Goal: Task Accomplishment & Management: Use online tool/utility

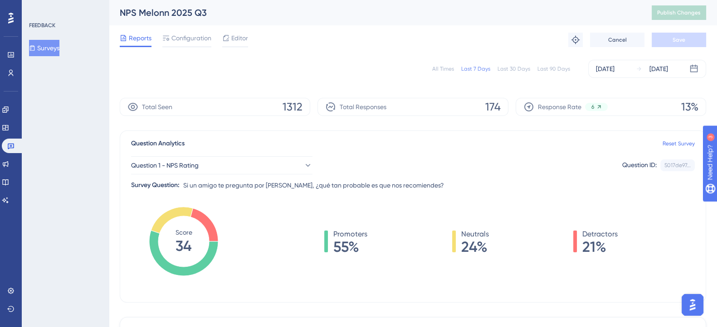
click at [46, 49] on button "Surveys" at bounding box center [44, 48] width 30 height 16
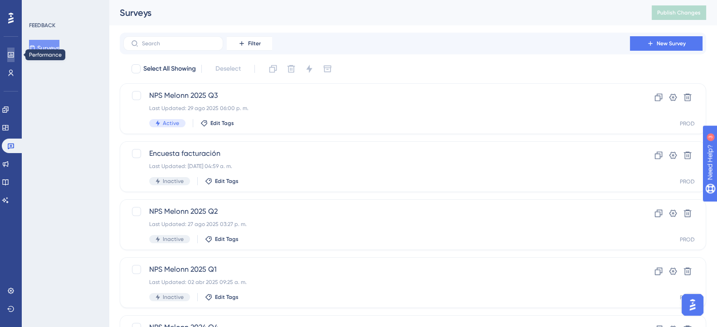
click at [8, 55] on icon at bounding box center [11, 54] width 6 height 5
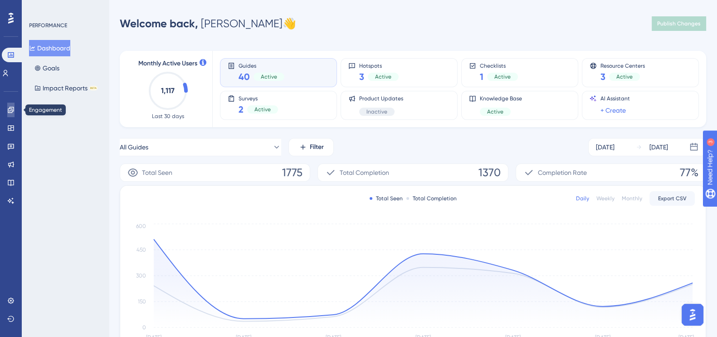
click at [9, 110] on icon at bounding box center [10, 109] width 7 height 7
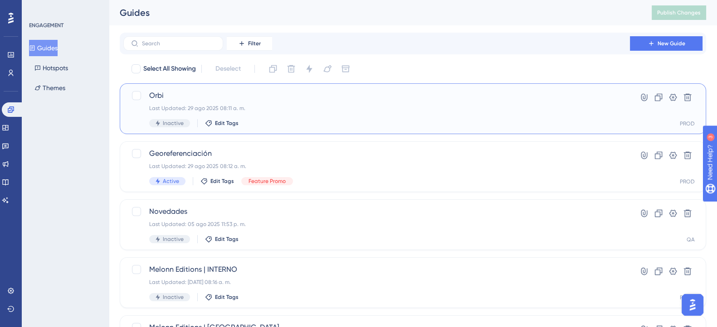
click at [253, 100] on span "Orbi" at bounding box center [376, 95] width 455 height 11
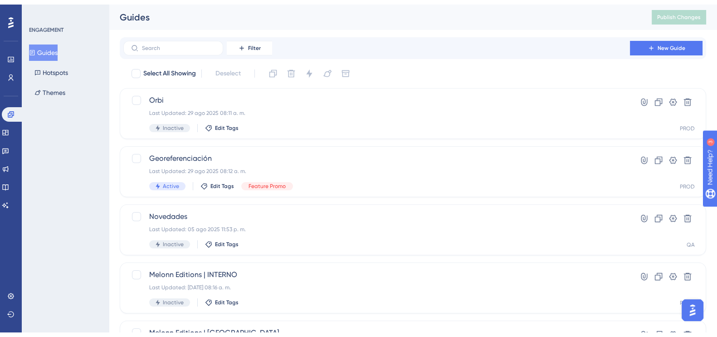
scroll to position [56, 0]
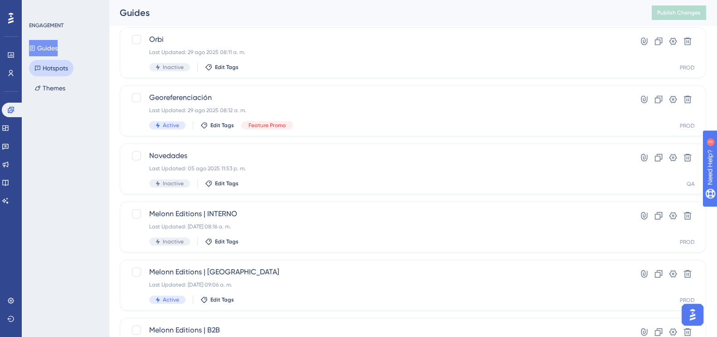
click at [50, 65] on button "Hotspots" at bounding box center [51, 68] width 44 height 16
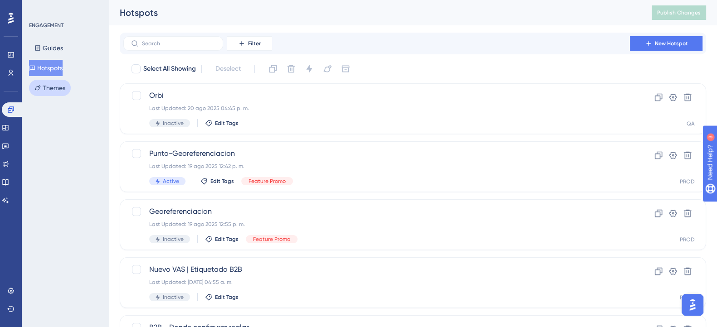
click at [46, 83] on button "Themes" at bounding box center [50, 88] width 42 height 16
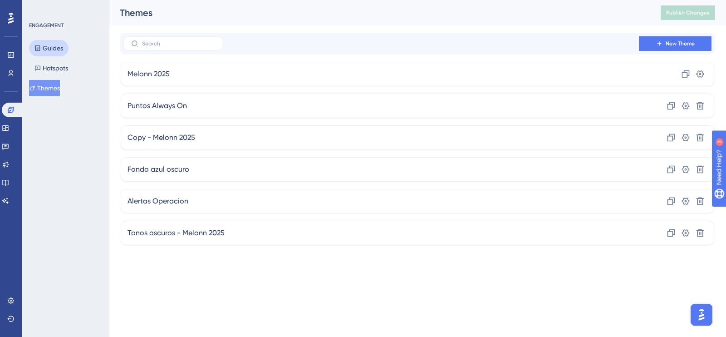
click at [46, 50] on button "Guides" at bounding box center [48, 48] width 39 height 16
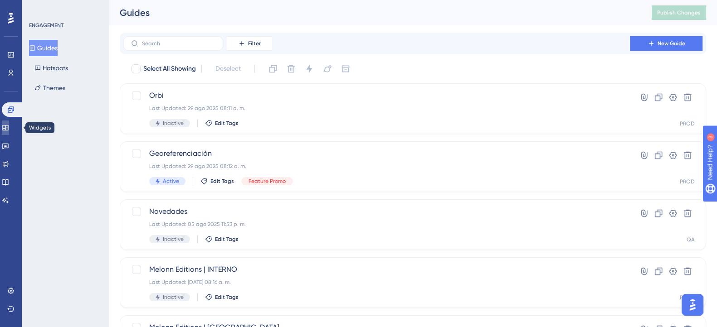
click at [9, 128] on icon at bounding box center [5, 127] width 7 height 7
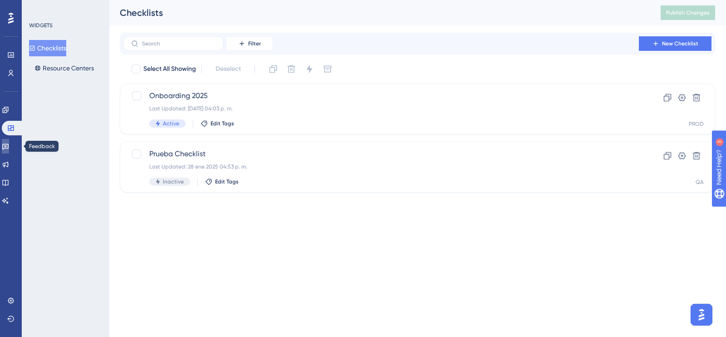
click at [9, 146] on icon at bounding box center [5, 145] width 7 height 7
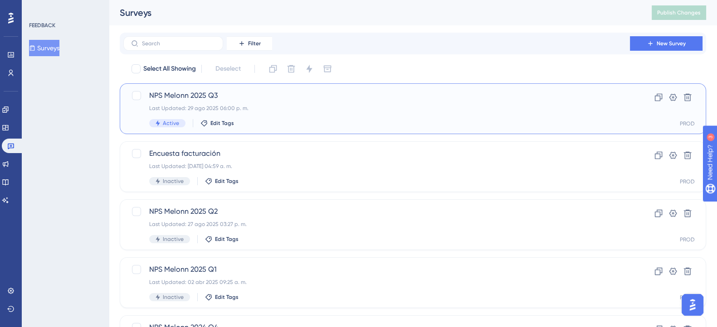
click at [168, 91] on span "NPS Melonn 2025 Q3" at bounding box center [376, 95] width 455 height 11
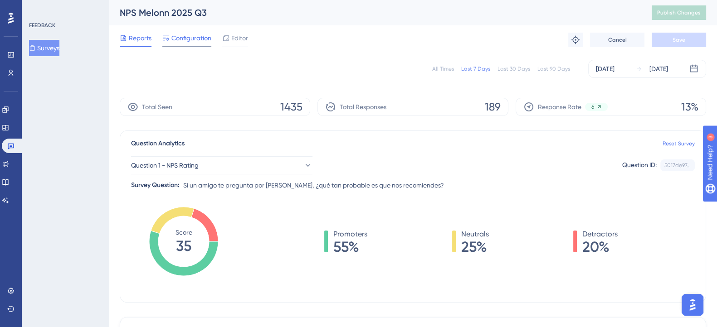
click at [199, 35] on span "Configuration" at bounding box center [191, 38] width 40 height 11
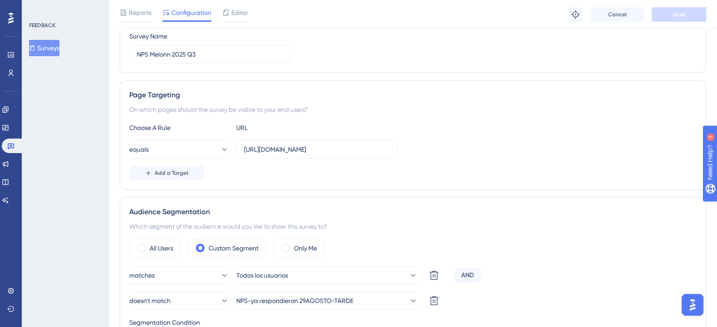
scroll to position [170, 0]
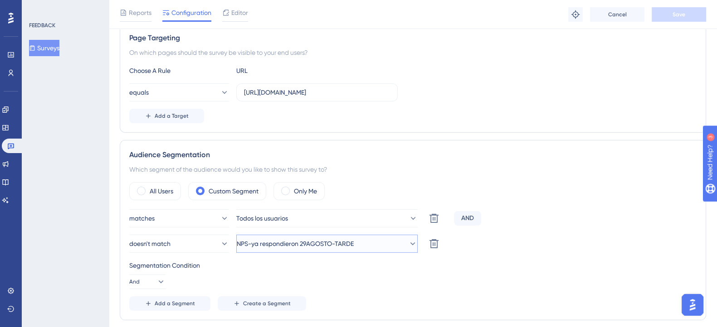
click at [297, 240] on span "NPS-ya respondieron 29AGOSTO-TARDE" at bounding box center [295, 244] width 117 height 11
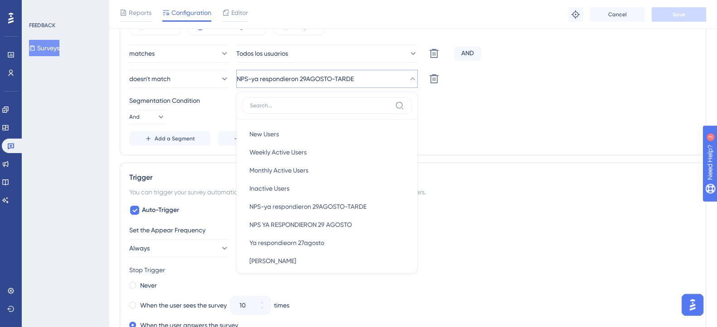
click at [536, 232] on div "Set the Appear Frequency" at bounding box center [412, 230] width 567 height 11
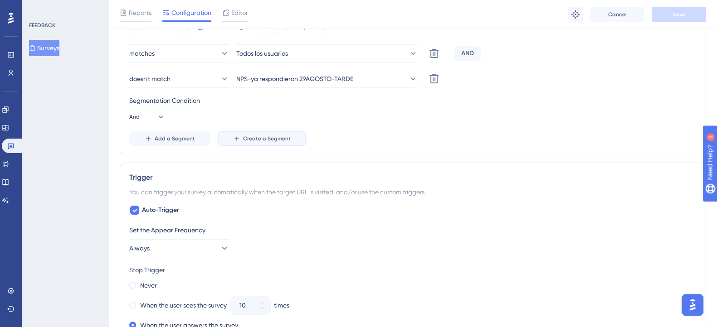
click at [289, 132] on button "Create a Segment" at bounding box center [262, 139] width 88 height 15
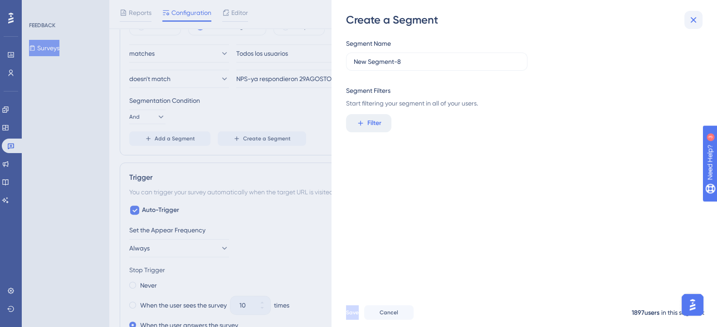
click at [696, 20] on icon at bounding box center [693, 20] width 11 height 11
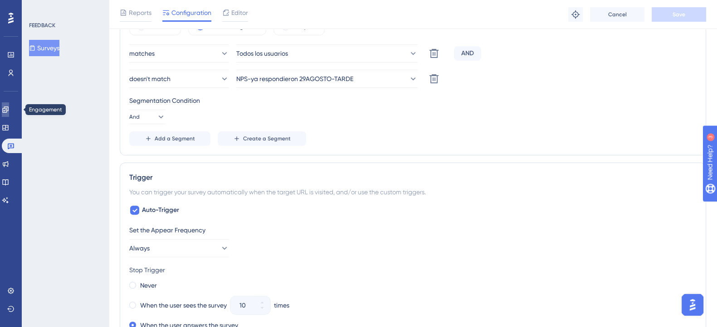
click at [9, 114] on link at bounding box center [5, 109] width 7 height 15
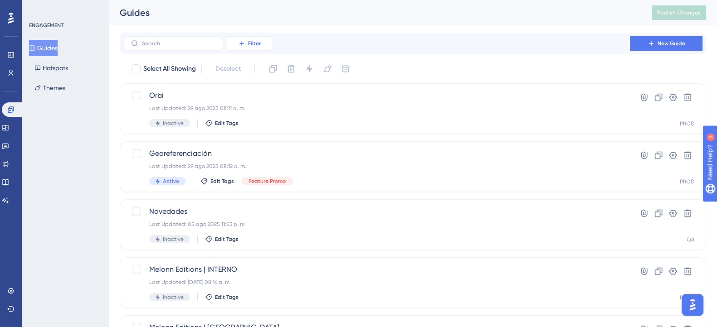
click at [244, 44] on icon at bounding box center [241, 43] width 7 height 7
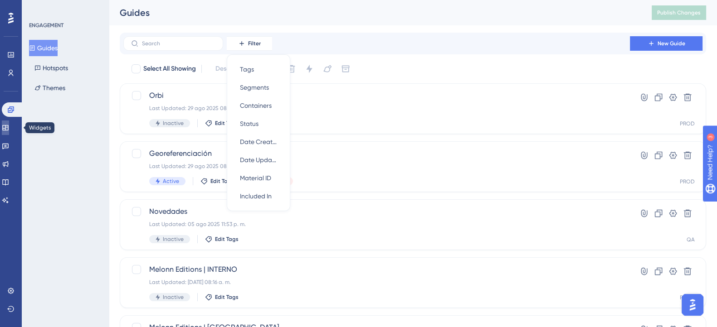
click at [9, 129] on icon at bounding box center [5, 127] width 7 height 7
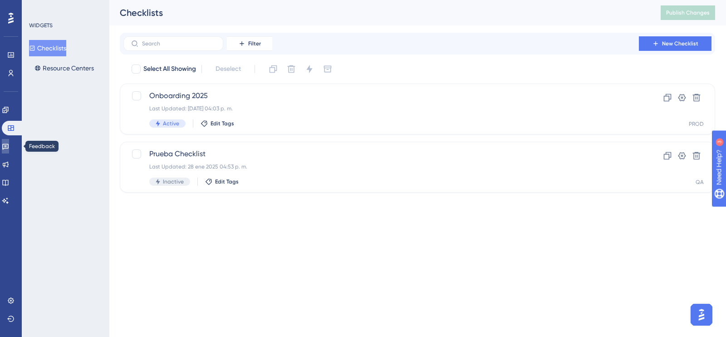
click at [9, 143] on icon at bounding box center [5, 145] width 7 height 7
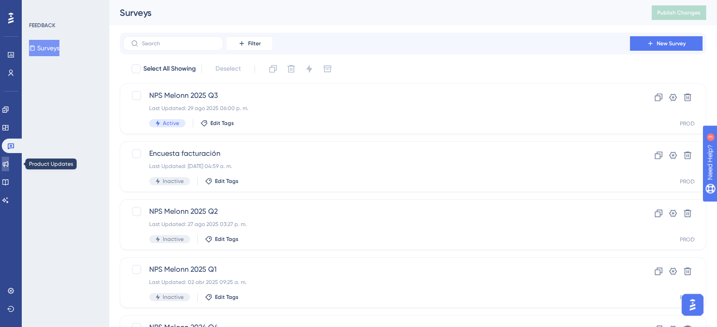
click at [9, 162] on icon at bounding box center [6, 164] width 6 height 6
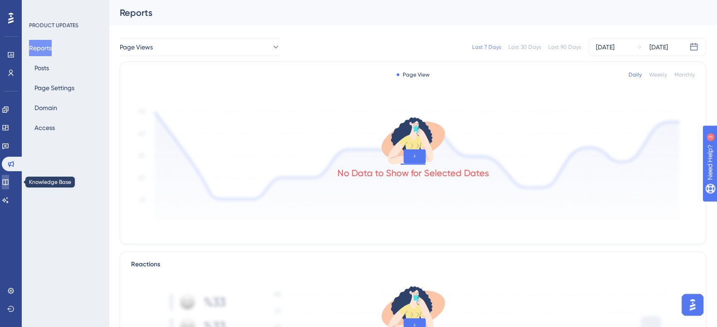
click at [9, 180] on icon at bounding box center [5, 182] width 7 height 7
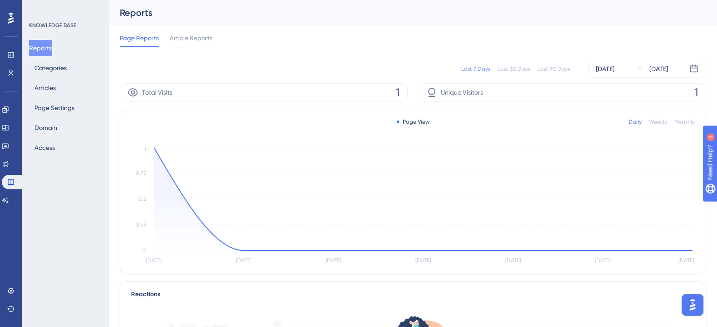
click at [13, 14] on icon at bounding box center [10, 18] width 5 height 11
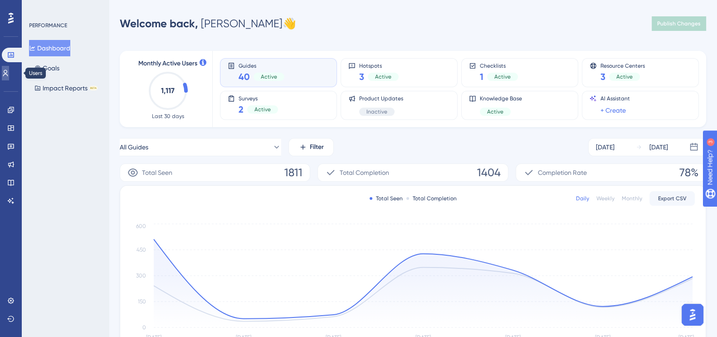
click at [9, 77] on link at bounding box center [5, 73] width 7 height 15
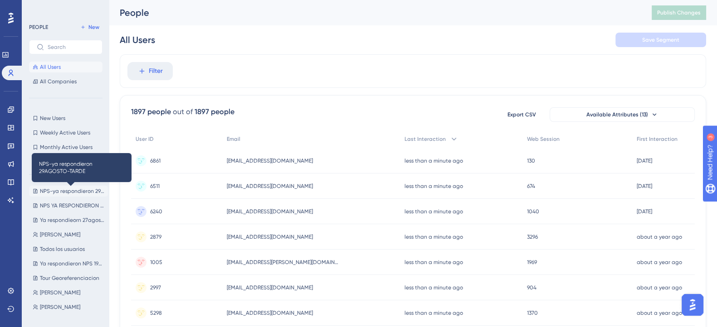
click at [64, 189] on span "NPS-ya respondieron 29AGOSTO-TARDE" at bounding box center [72, 191] width 64 height 7
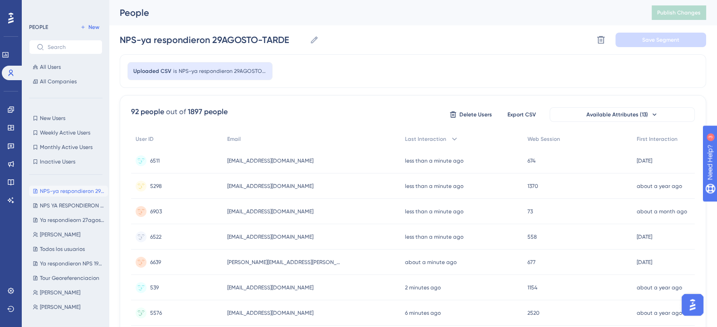
click at [444, 44] on div "NPS-ya respondieron 29AGOSTO-TARDE NPS-ya respondieron 29AGOSTO-TARDE Delete Se…" at bounding box center [413, 39] width 586 height 29
click at [86, 28] on button "New" at bounding box center [89, 27] width 25 height 11
type input "New Segment"
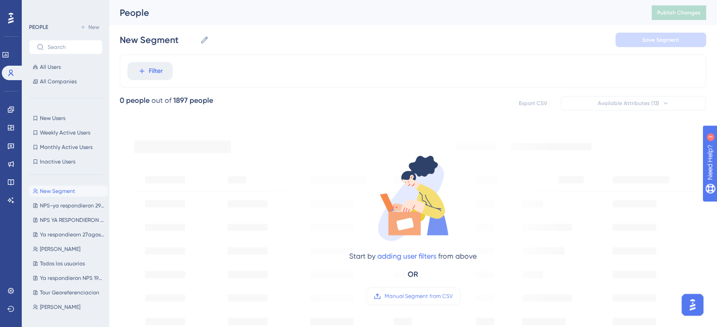
click at [301, 42] on div "New Segment New Segment Save Segment" at bounding box center [413, 39] width 586 height 29
click at [306, 19] on div "People Publish Changes" at bounding box center [413, 12] width 608 height 25
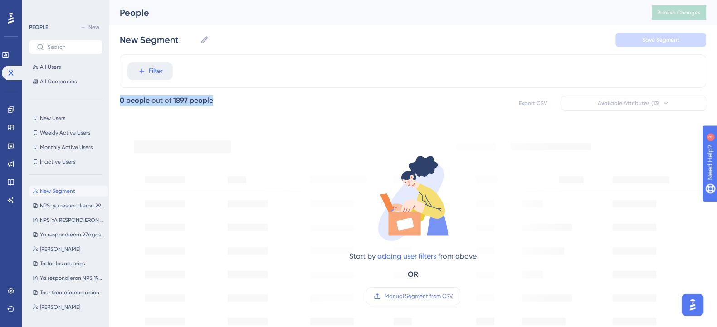
drag, startPoint x: 216, startPoint y: 100, endPoint x: 116, endPoint y: 98, distance: 100.3
click at [264, 30] on div "New Segment New Segment Save Segment" at bounding box center [413, 39] width 586 height 29
click at [263, 28] on div "New Segment New Segment Save Segment" at bounding box center [413, 39] width 586 height 29
